Goal: Task Accomplishment & Management: Complete application form

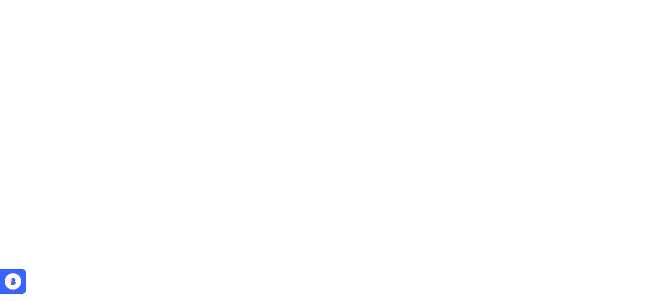
click at [19, 282] on icon at bounding box center [13, 282] width 16 height 16
click at [390, 0] on html at bounding box center [325, 0] width 650 height 0
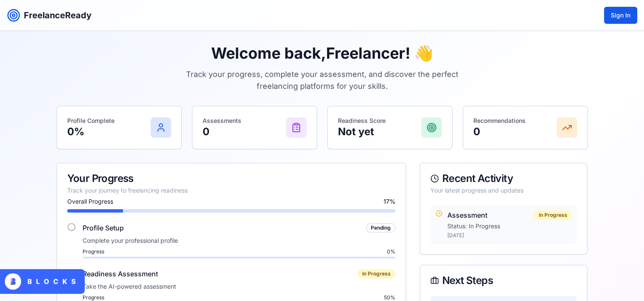
click at [179, 89] on p "Track your progress, complete your assessment, and discover the perfect freelan…" at bounding box center [322, 81] width 286 height 24
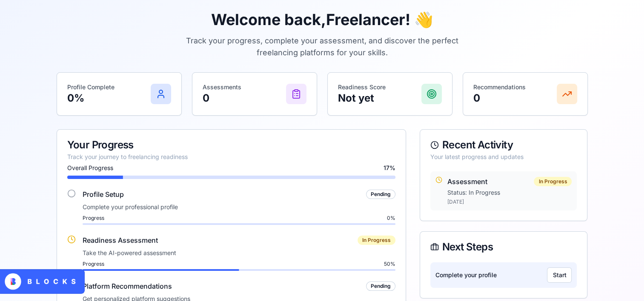
scroll to position [33, 0]
click at [44, 146] on div "FreelanceReady Sign In Welcome back, Freelancer ! 👋 Track your progress, comple…" at bounding box center [322, 234] width 644 height 535
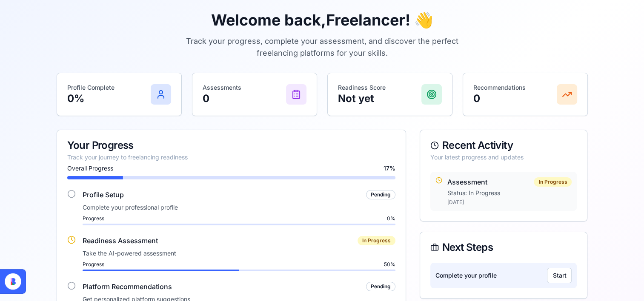
scroll to position [0, 0]
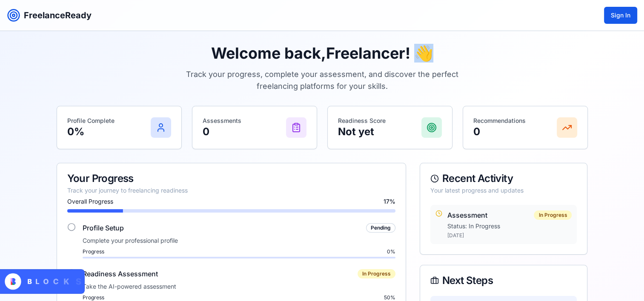
drag, startPoint x: 430, startPoint y: 53, endPoint x: 417, endPoint y: 53, distance: 13.6
click at [417, 53] on h1 "Welcome back, Freelancer ! 👋" at bounding box center [322, 53] width 531 height 17
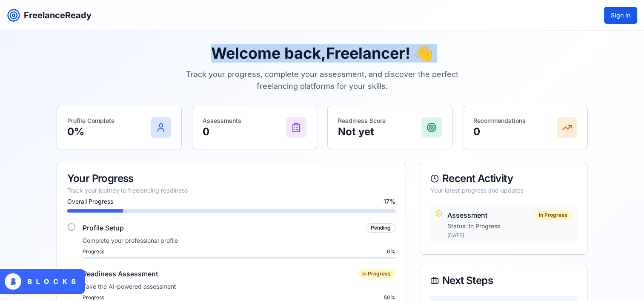
click at [417, 53] on h1 "Welcome back, Freelancer ! 👋" at bounding box center [322, 53] width 531 height 17
drag, startPoint x: 417, startPoint y: 53, endPoint x: 355, endPoint y: 53, distance: 61.3
click at [355, 53] on h1 "Welcome back, Freelancer ! 👋" at bounding box center [322, 53] width 531 height 17
click at [317, 56] on h1 "Welcome back, Freelancer ! 👋" at bounding box center [322, 53] width 531 height 17
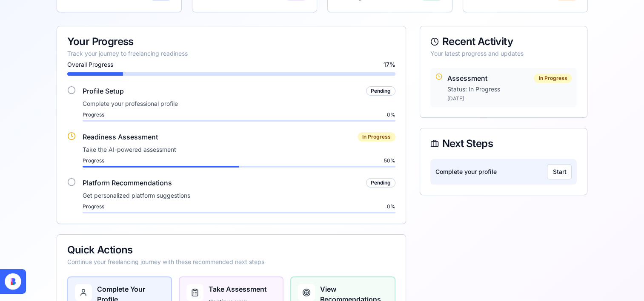
scroll to position [138, 0]
click at [68, 184] on icon at bounding box center [71, 182] width 9 height 9
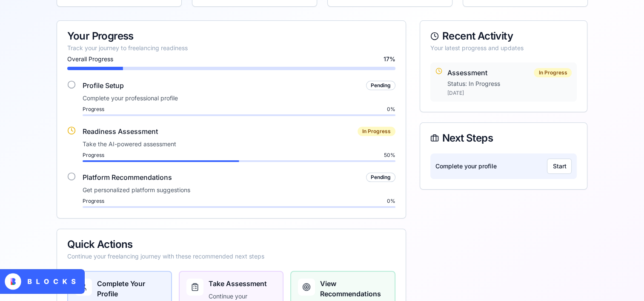
scroll to position [144, 0]
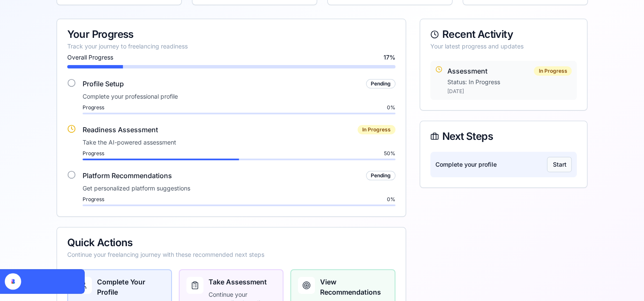
click at [555, 158] on button "Start" at bounding box center [559, 164] width 25 height 15
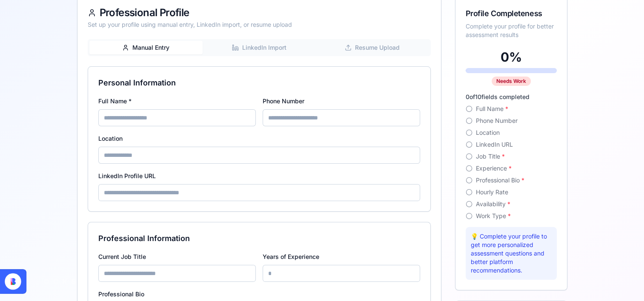
scroll to position [110, 0]
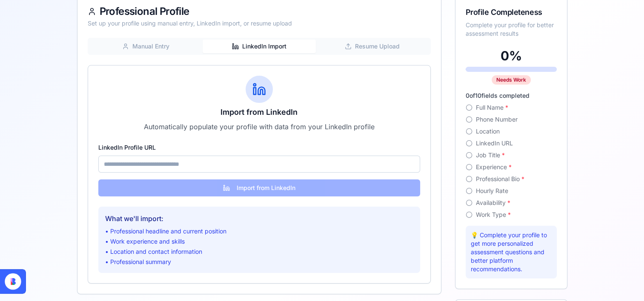
click at [263, 46] on button "LinkedIn Import" at bounding box center [259, 47] width 113 height 14
click at [213, 163] on input "LinkedIn Profile URL" at bounding box center [259, 164] width 322 height 17
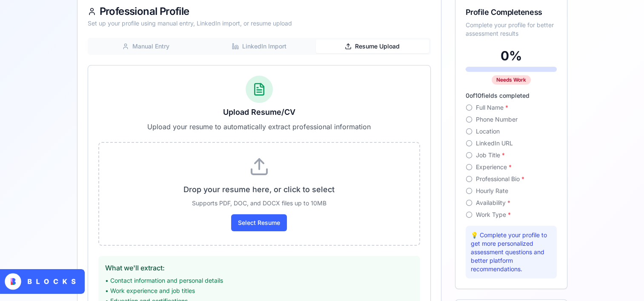
click at [366, 44] on button "Resume Upload" at bounding box center [372, 47] width 113 height 14
click at [258, 218] on label "Select Resume" at bounding box center [259, 223] width 56 height 17
click at [0, 0] on input "Select Resume" at bounding box center [0, 0] width 0 height 0
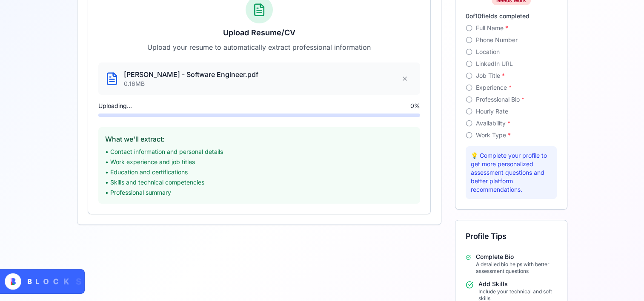
scroll to position [190, 0]
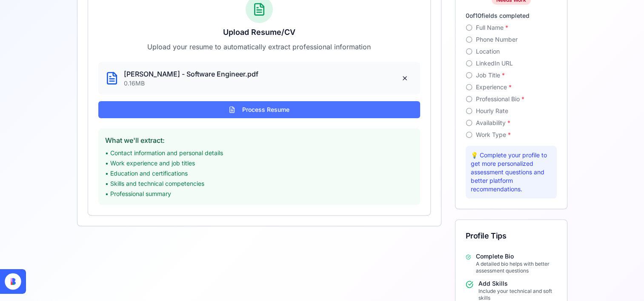
click at [254, 106] on button "Process Resume" at bounding box center [259, 109] width 322 height 17
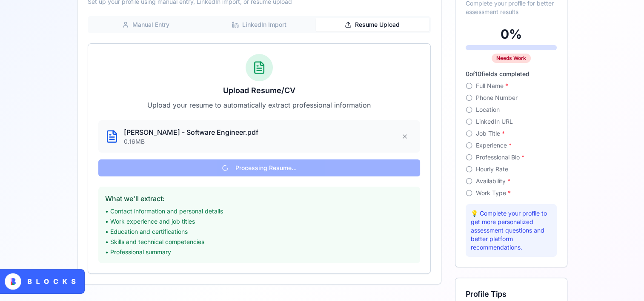
scroll to position [132, 0]
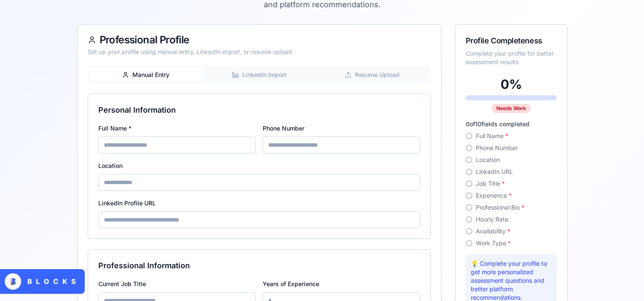
scroll to position [83, 0]
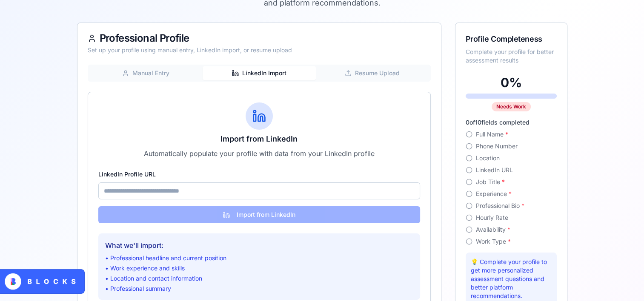
click at [285, 73] on button "LinkedIn Import" at bounding box center [259, 73] width 113 height 14
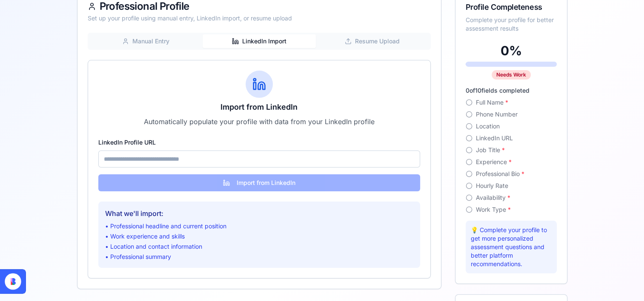
scroll to position [116, 0]
click at [211, 152] on input "LinkedIn Profile URL" at bounding box center [259, 158] width 322 height 17
